Goal: Task Accomplishment & Management: Complete application form

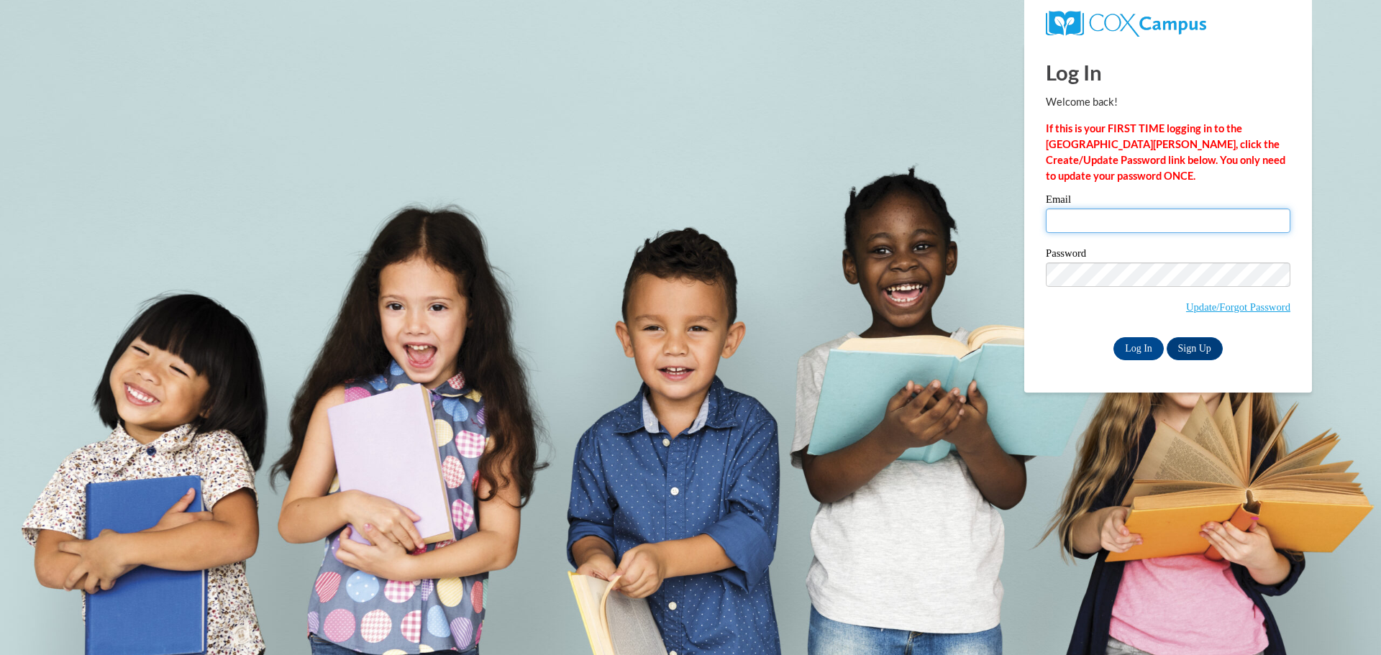
click at [1118, 220] on input "Email" at bounding box center [1168, 221] width 245 height 24
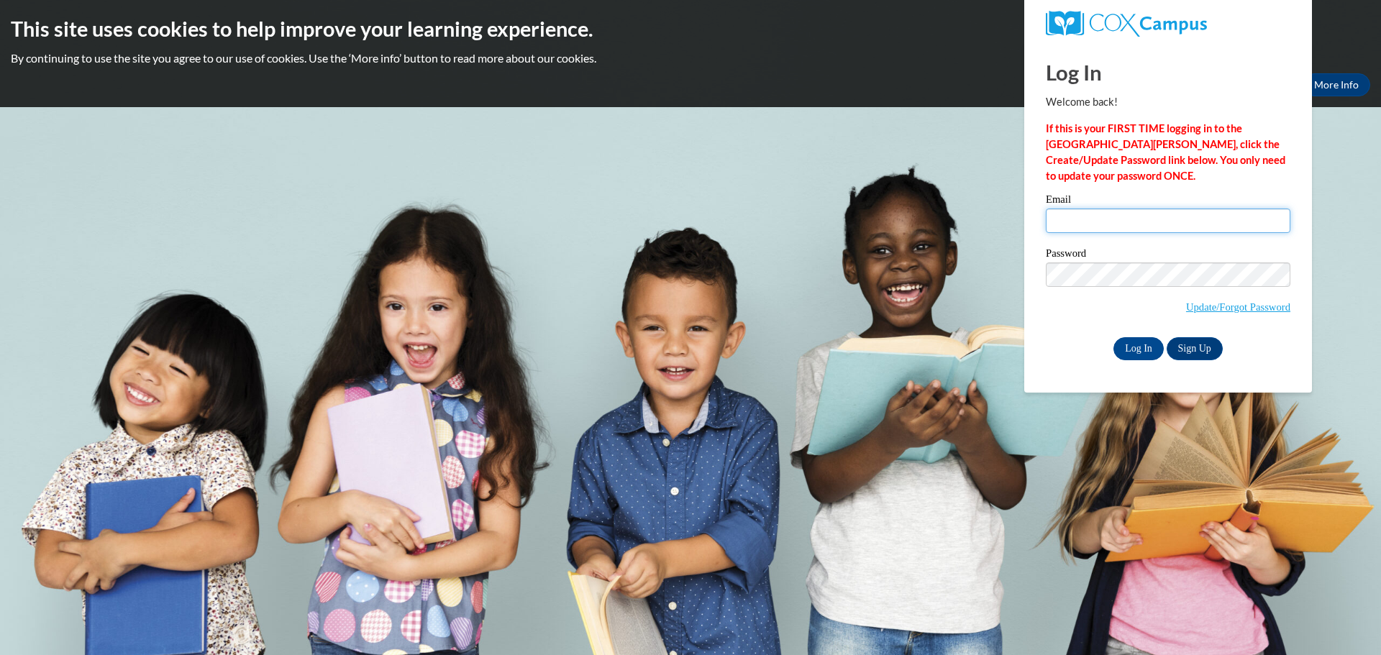
type input "logan.cannon@colquitt.k12.ga.us"
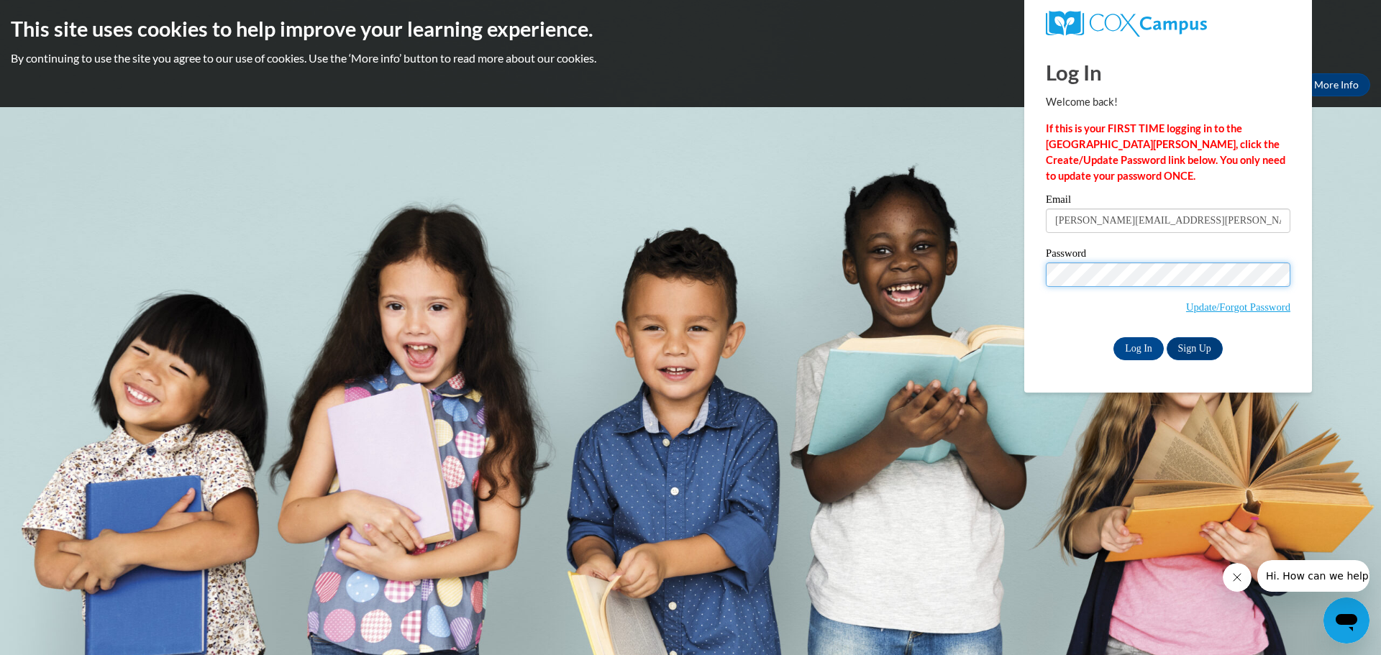
click at [1114, 337] on input "Log In" at bounding box center [1139, 348] width 50 height 23
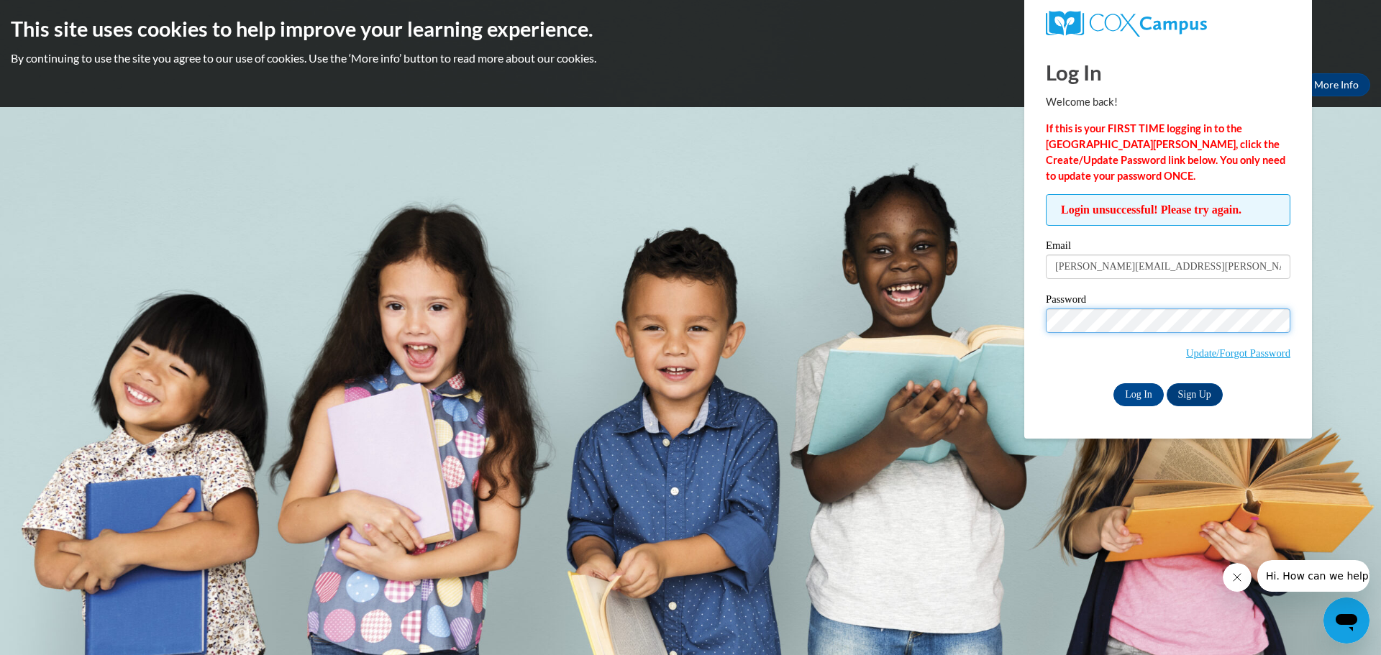
click at [1114, 384] on input "Log In" at bounding box center [1139, 395] width 50 height 23
click at [1146, 396] on input "Log In" at bounding box center [1139, 395] width 50 height 23
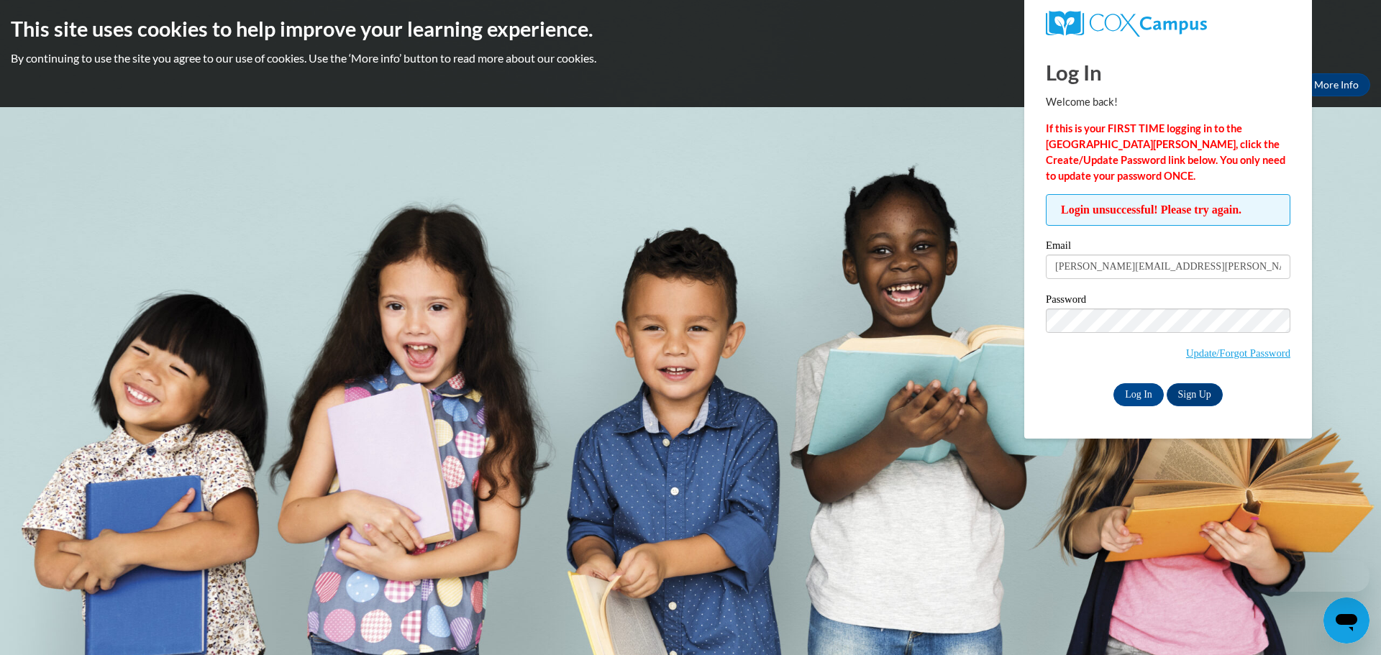
click at [1100, 572] on body "This site uses cookies to help improve your learning experience. By continuing …" at bounding box center [690, 327] width 1381 height 655
click at [1230, 266] on input "logan.cannon@colquitt.k12.ga.us" at bounding box center [1168, 267] width 245 height 24
drag, startPoint x: 1138, startPoint y: 286, endPoint x: 803, endPoint y: 287, distance: 335.3
click at [805, 287] on body "This site uses cookies to help improve your learning experience. By continuing …" at bounding box center [690, 327] width 1381 height 655
click at [1082, 268] on input "Email" at bounding box center [1168, 267] width 245 height 24
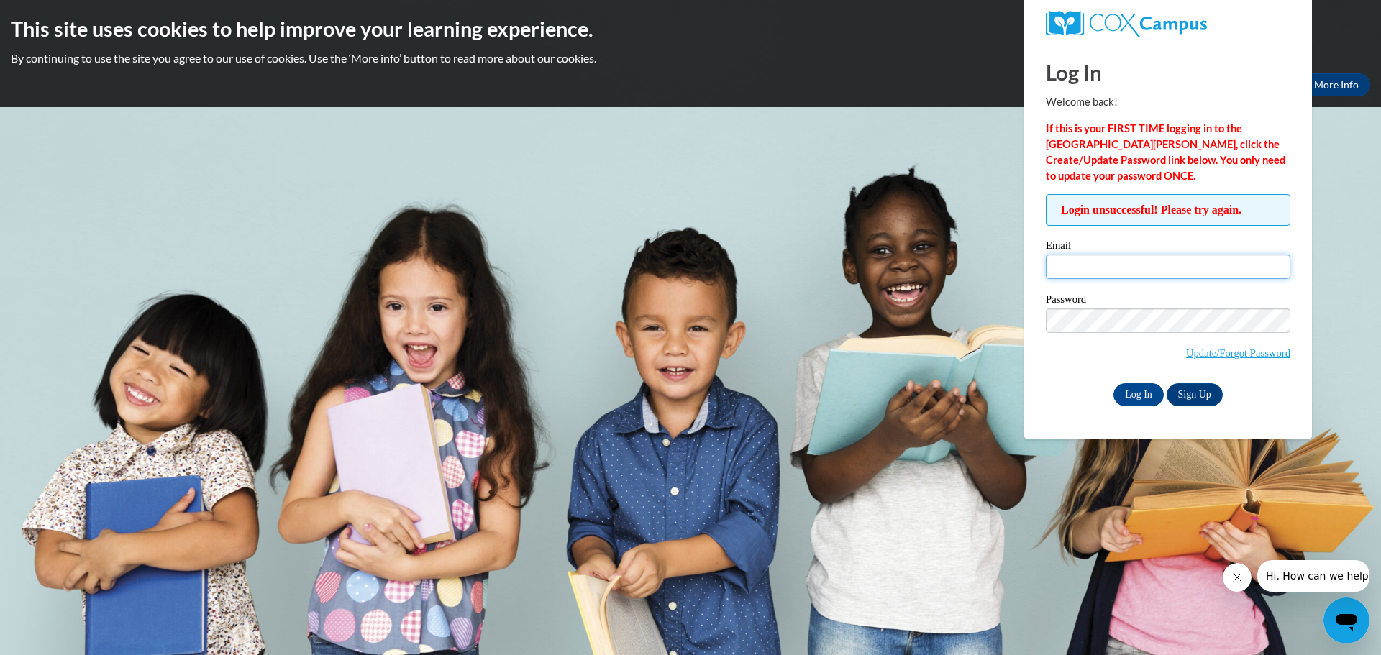
type input "logan.cannon@colquitt.k12.ga.us"
click at [1114, 384] on input "Log In" at bounding box center [1139, 395] width 50 height 23
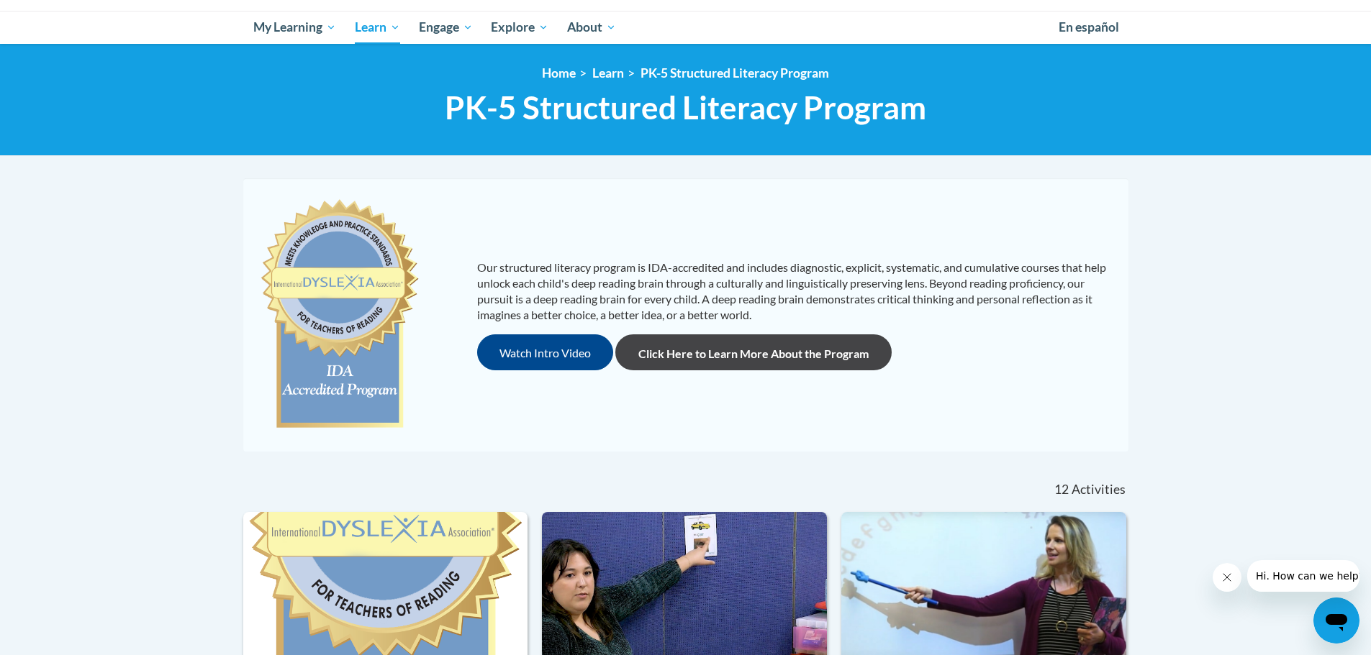
scroll to position [216, 0]
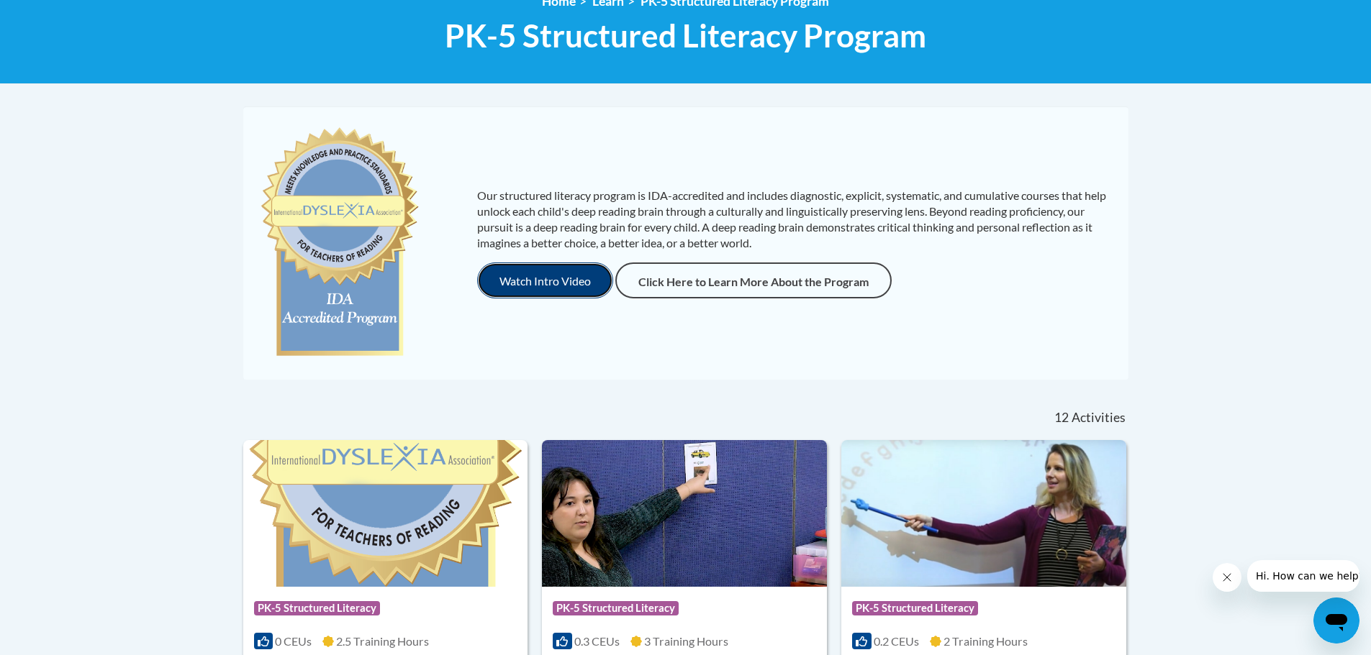
click at [567, 290] on button "Watch Intro Video" at bounding box center [545, 281] width 136 height 36
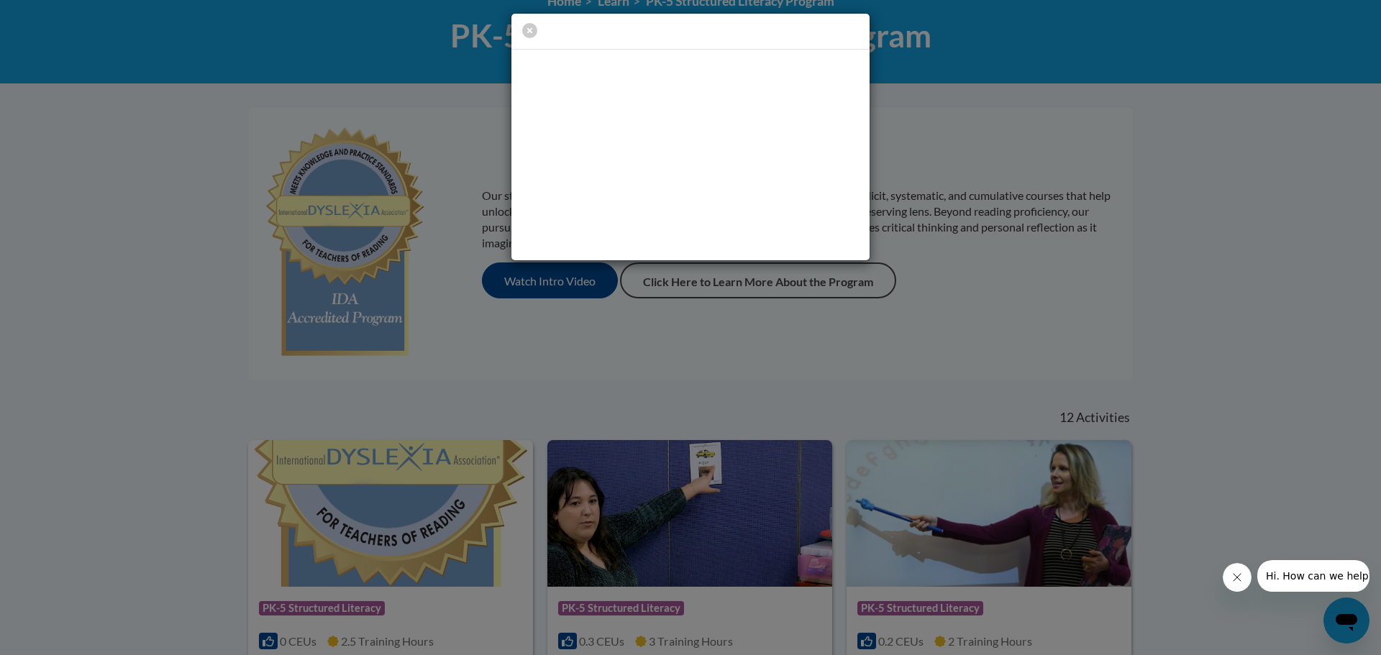
click at [517, 33] on div at bounding box center [691, 32] width 358 height 37
click at [529, 32] on icon "button" at bounding box center [529, 30] width 15 height 15
